Goal: Task Accomplishment & Management: Manage account settings

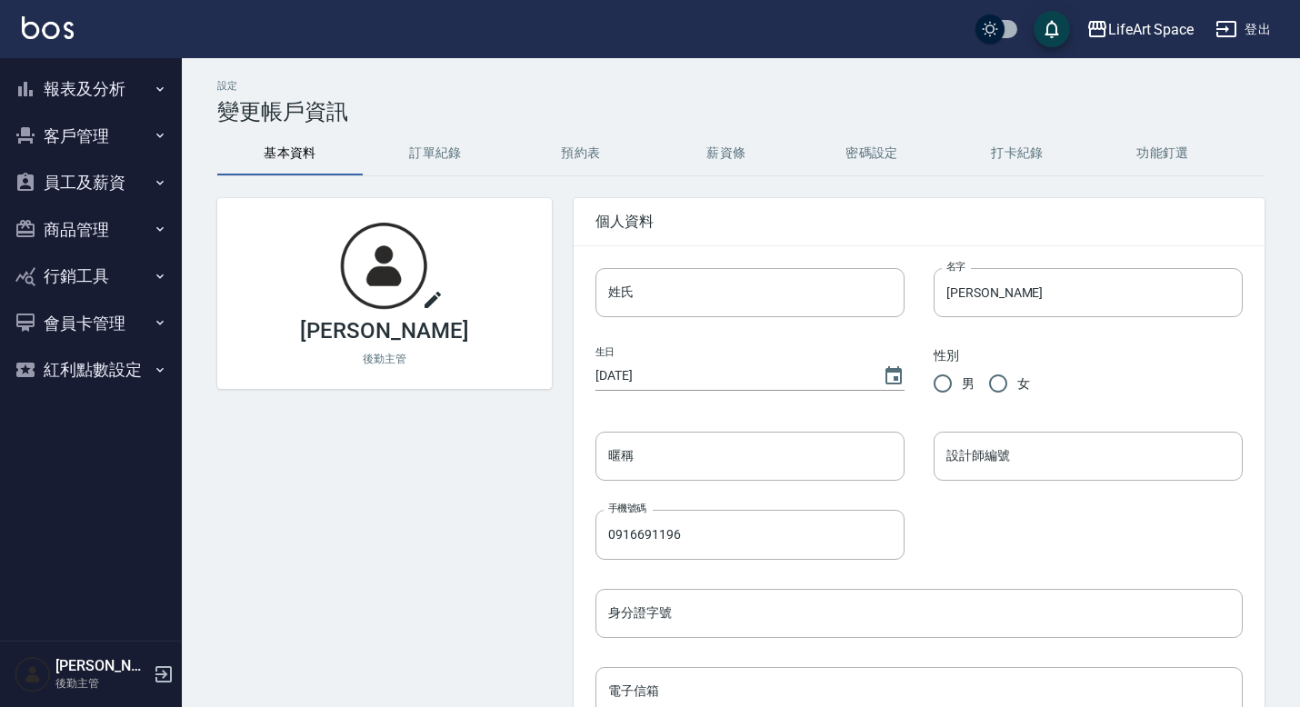
click at [91, 202] on button "員工及薪資" at bounding box center [90, 182] width 167 height 47
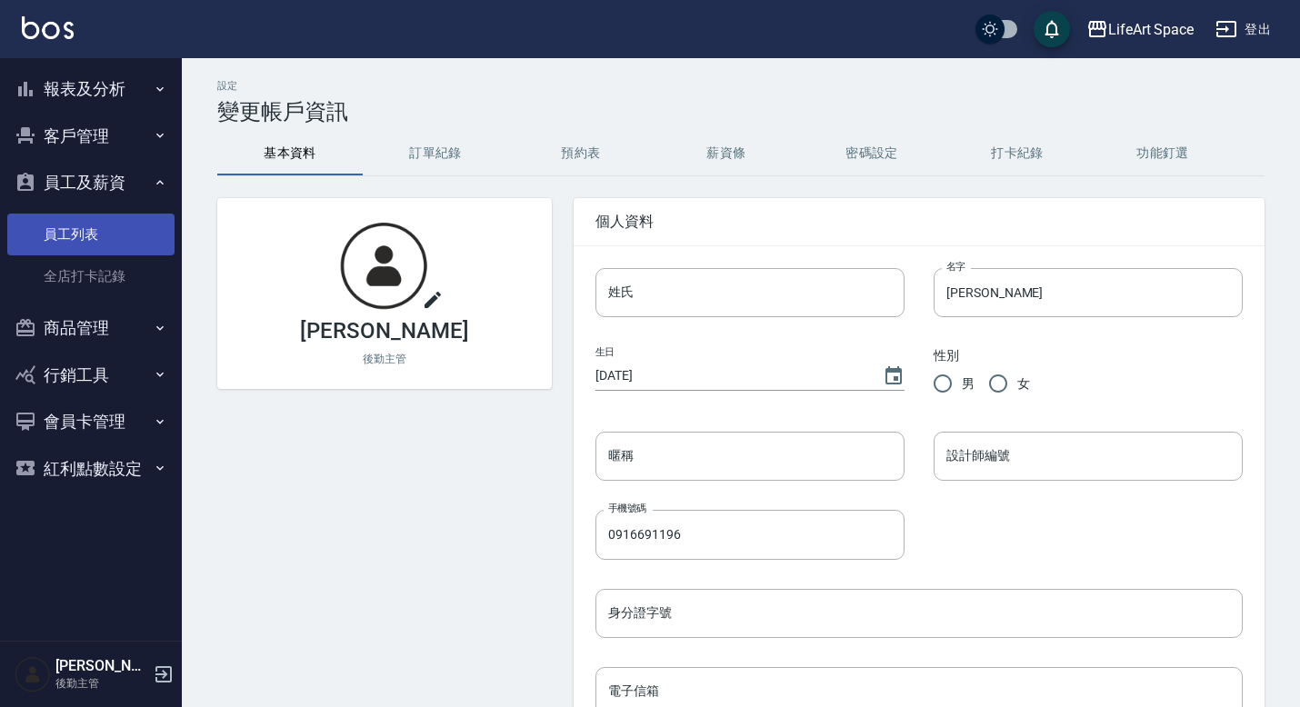
click at [88, 246] on link "員工列表" at bounding box center [90, 235] width 167 height 42
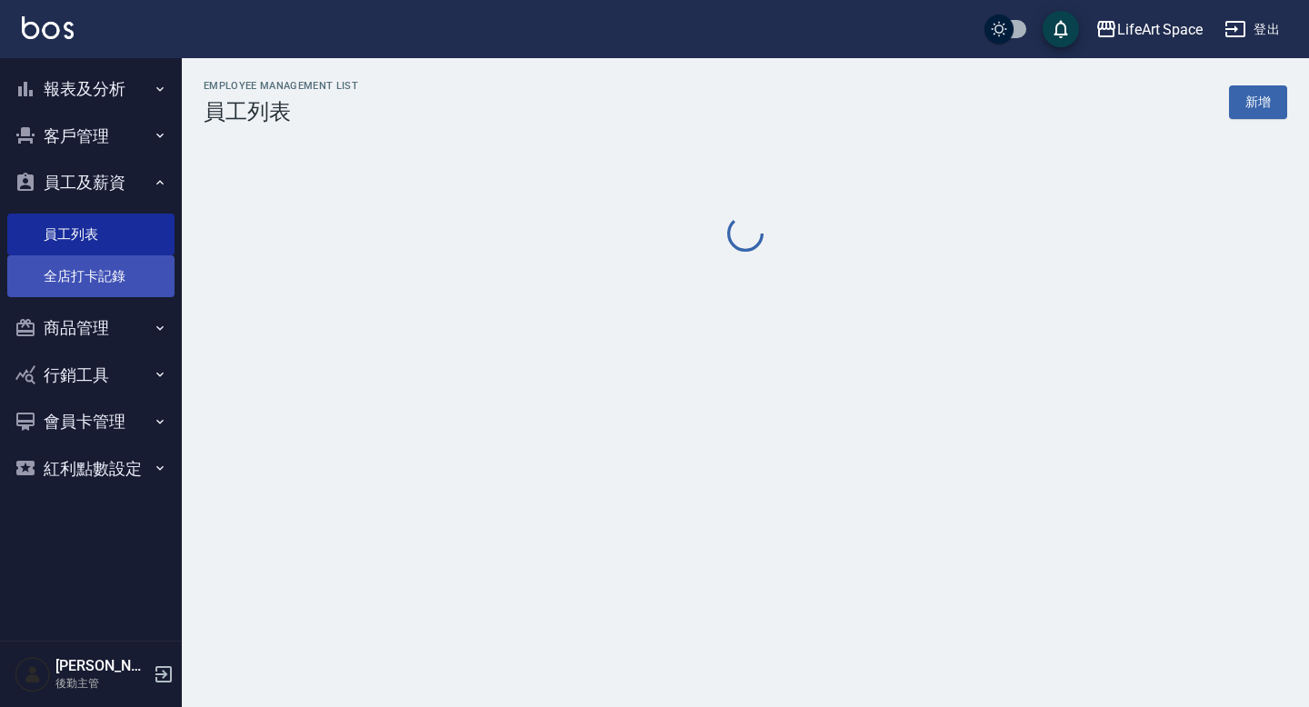
click at [87, 268] on link "全店打卡記錄" at bounding box center [90, 276] width 167 height 42
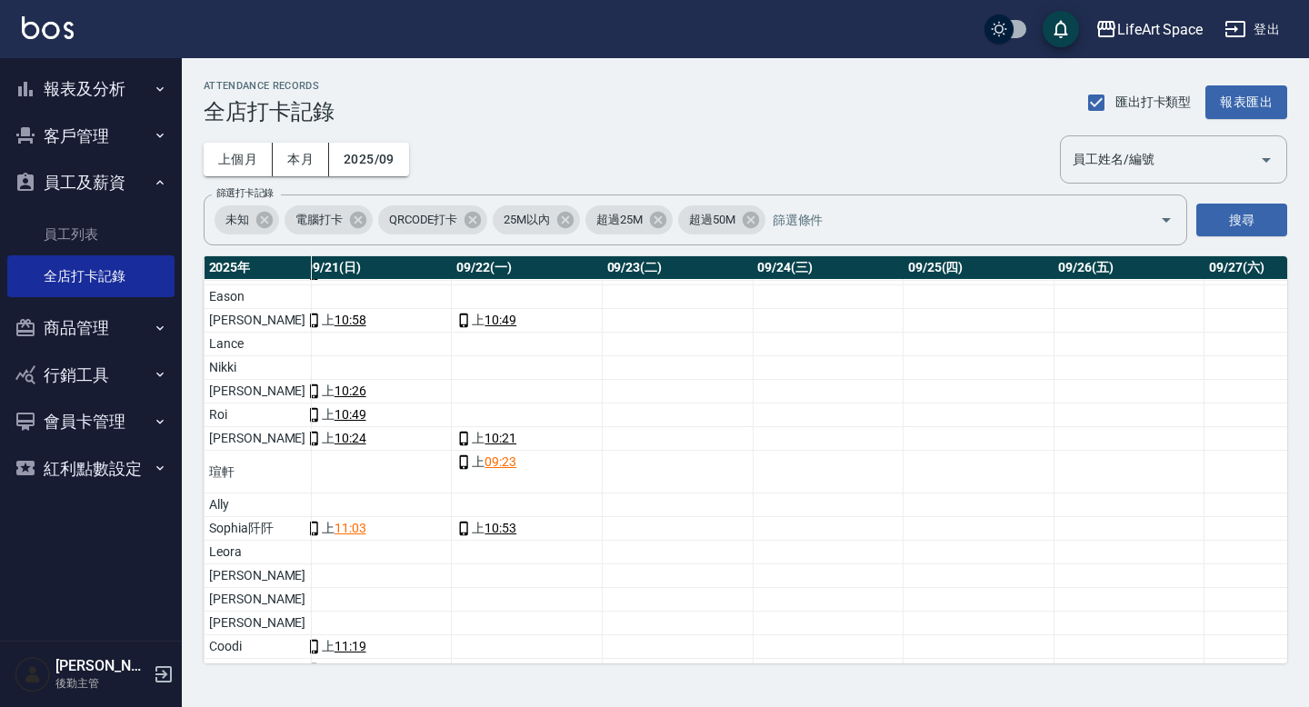
scroll to position [0, 3238]
